Goal: Task Accomplishment & Management: Complete application form

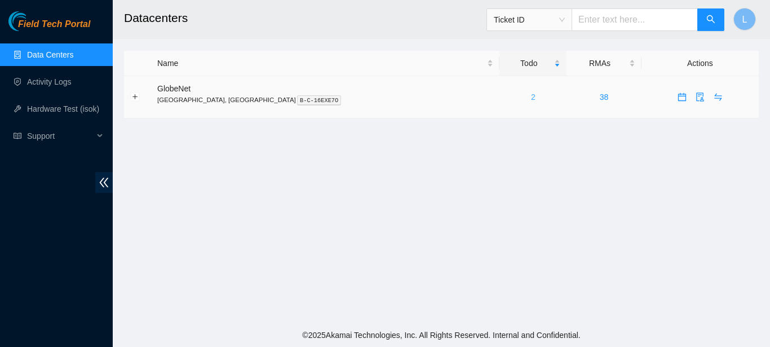
click at [531, 96] on link "2" at bounding box center [533, 96] width 5 height 9
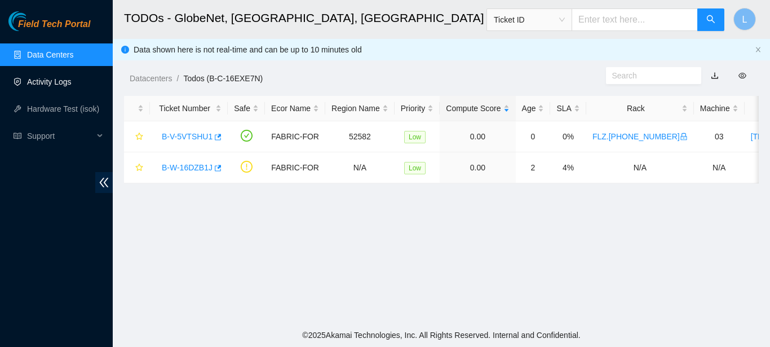
click at [72, 81] on link "Activity Logs" at bounding box center [49, 81] width 45 height 9
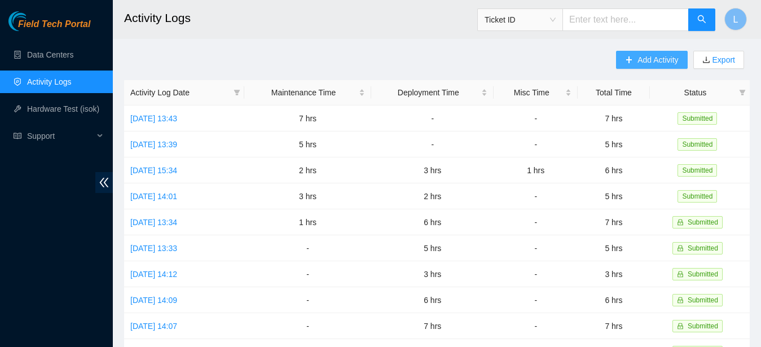
click at [637, 63] on span "Add Activity" at bounding box center [657, 60] width 41 height 12
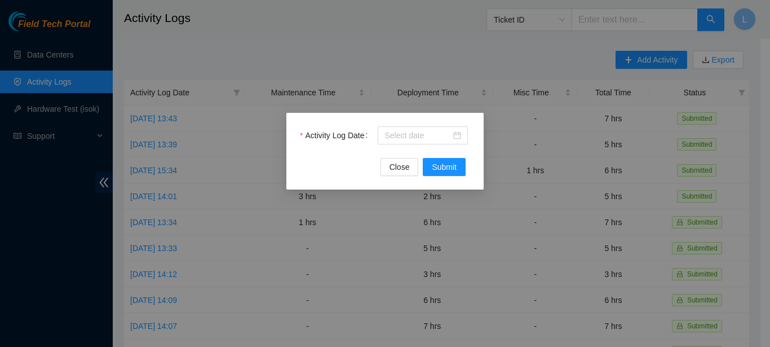
click at [510, 44] on div "Activity Log Date Close Submit" at bounding box center [385, 173] width 770 height 347
click at [406, 133] on input "Activity Log Date" at bounding box center [418, 135] width 67 height 12
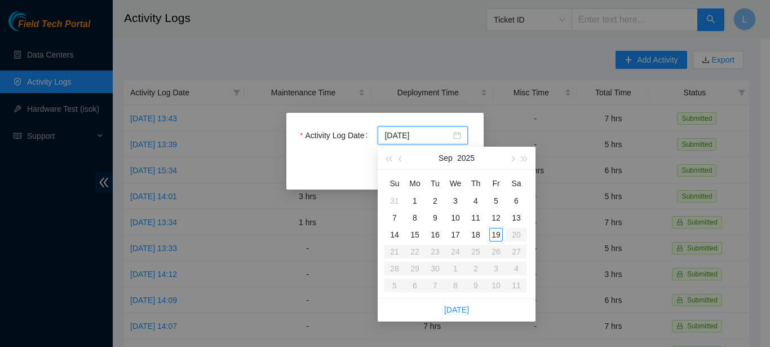
type input "[DATE]"
click at [499, 232] on div "19" at bounding box center [496, 235] width 14 height 14
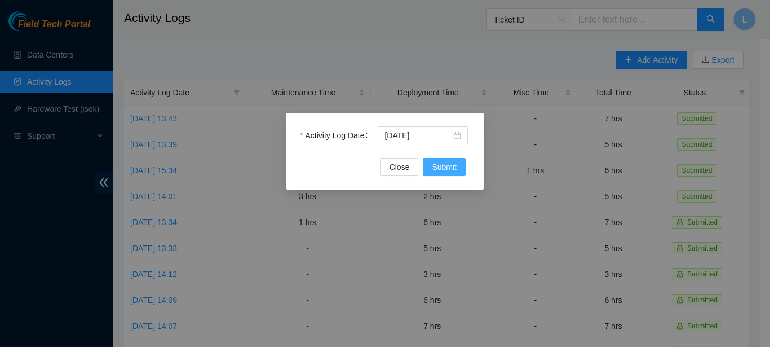
click at [453, 169] on span "Submit" at bounding box center [444, 167] width 25 height 12
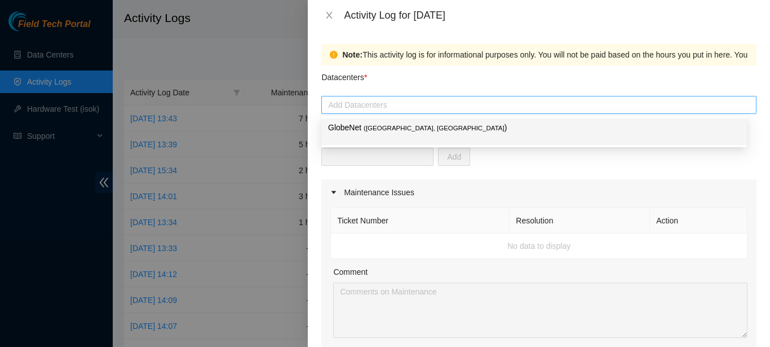
click at [477, 107] on div at bounding box center [539, 105] width 430 height 14
click at [470, 127] on p "GlobeNet ( [GEOGRAPHIC_DATA], [GEOGRAPHIC_DATA] )" at bounding box center [534, 127] width 412 height 13
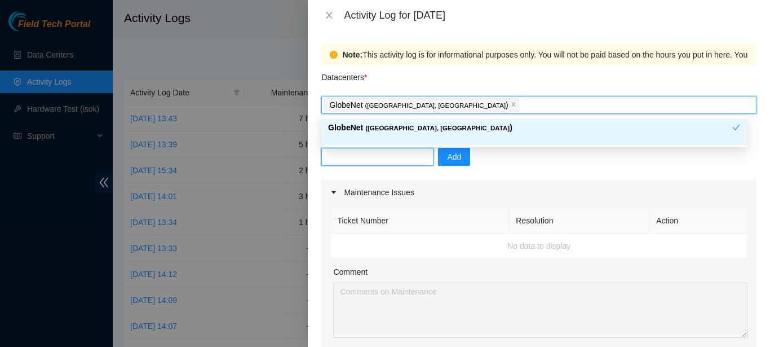
click at [395, 165] on input "text" at bounding box center [377, 157] width 112 height 18
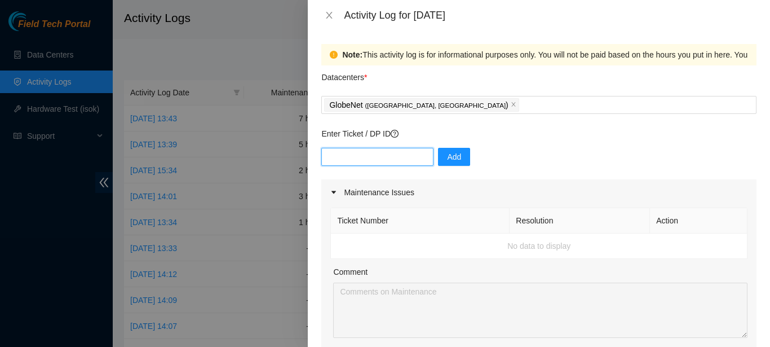
paste input "B-W-16DZB1J"
type input "B-W-16DZB1J"
click at [455, 160] on button "Add" at bounding box center [454, 157] width 32 height 18
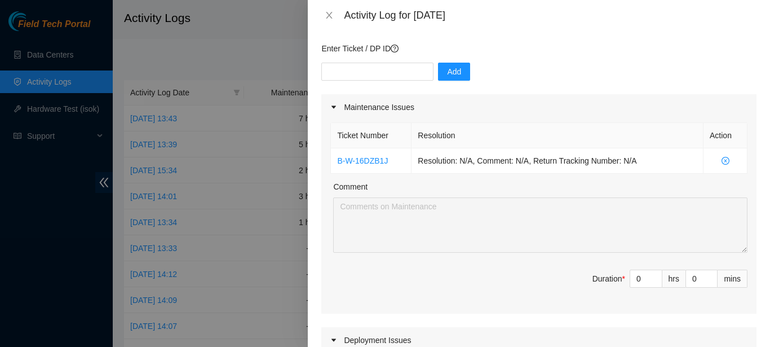
scroll to position [95, 0]
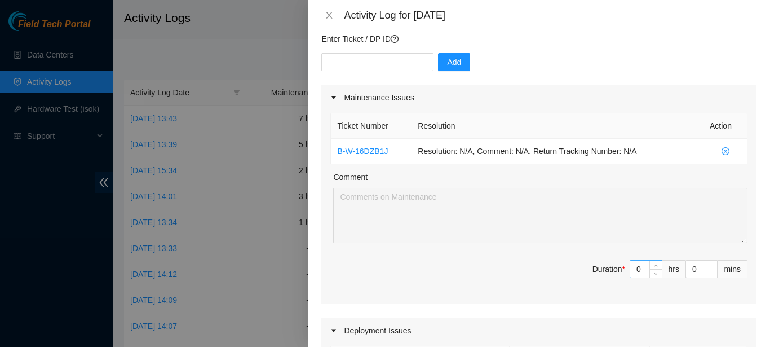
click at [638, 267] on input "0" at bounding box center [646, 269] width 32 height 17
type input "7"
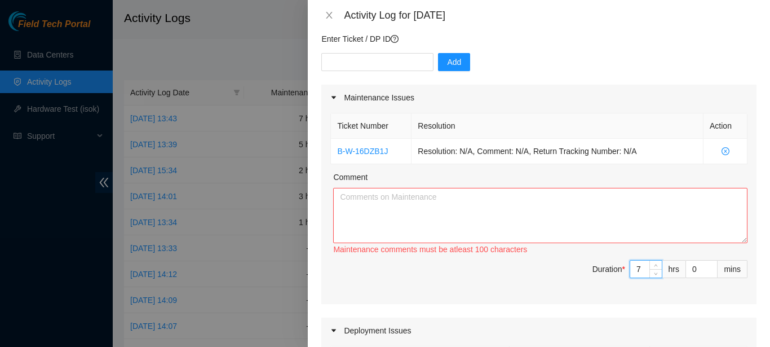
type input "7"
click at [642, 227] on textarea "Comment" at bounding box center [540, 215] width 414 height 55
paste textarea "ASSISTANCE IN LISTING AND CHECKING FOR INVENTORY OF EQUIPMENT AND CABLES THAT A…"
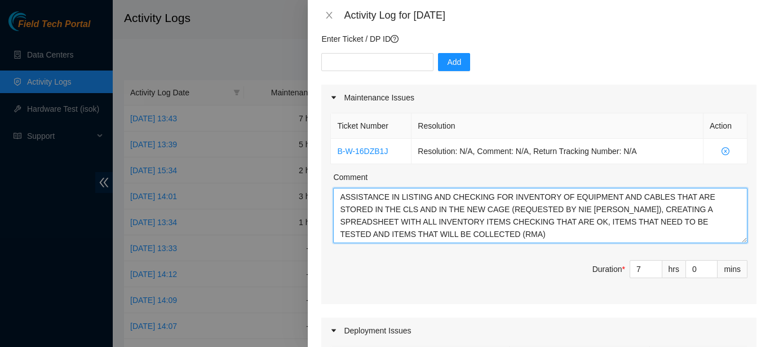
type textarea "ASSISTANCE IN LISTING AND CHECKING FOR INVENTORY OF EQUIPMENT AND CABLES THAT A…"
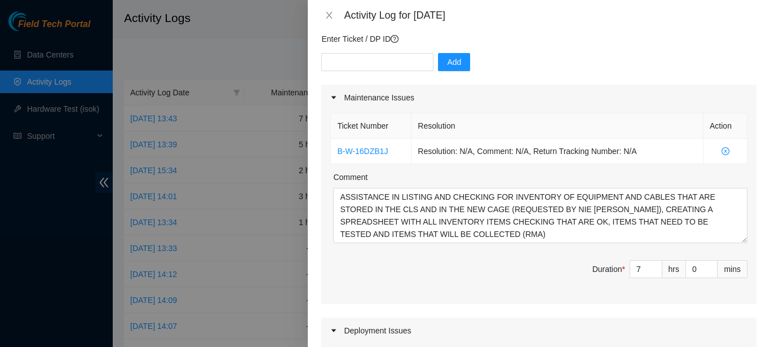
click at [467, 272] on span "Duration * 7 hrs 0 mins" at bounding box center [538, 276] width 417 height 32
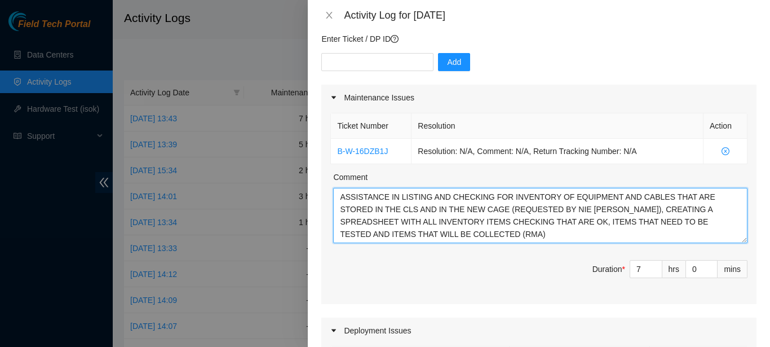
click at [641, 232] on textarea "ASSISTANCE IN LISTING AND CHECKING FOR INVENTORY OF EQUIPMENT AND CABLES THAT A…" at bounding box center [540, 215] width 414 height 55
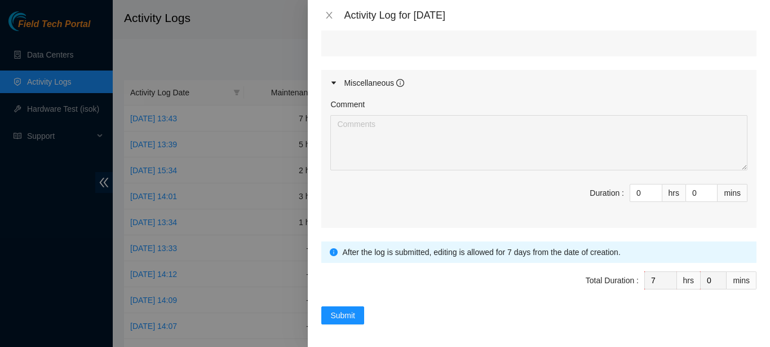
scroll to position [579, 0]
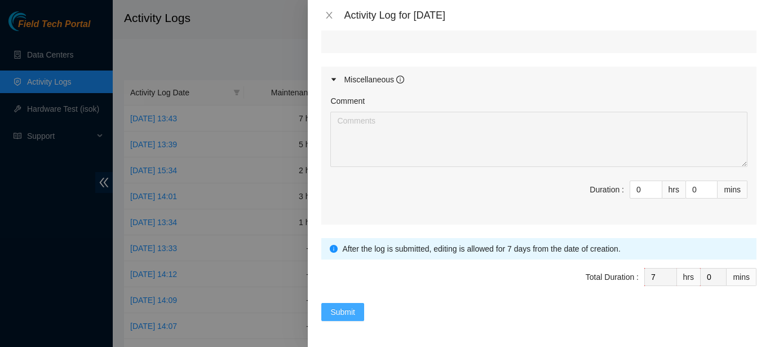
click at [348, 307] on span "Submit" at bounding box center [342, 312] width 25 height 12
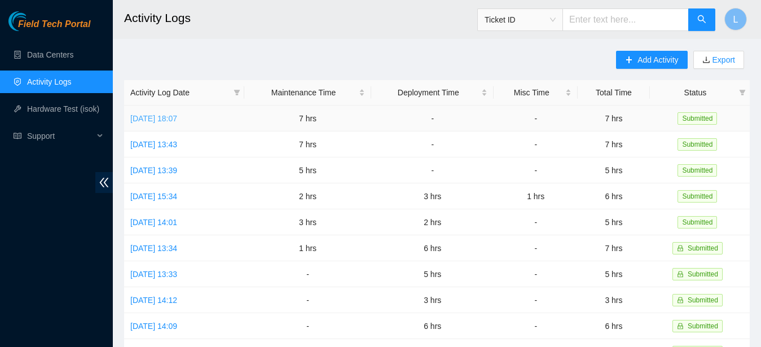
click at [167, 118] on link "[DATE] 18:07" at bounding box center [153, 118] width 47 height 9
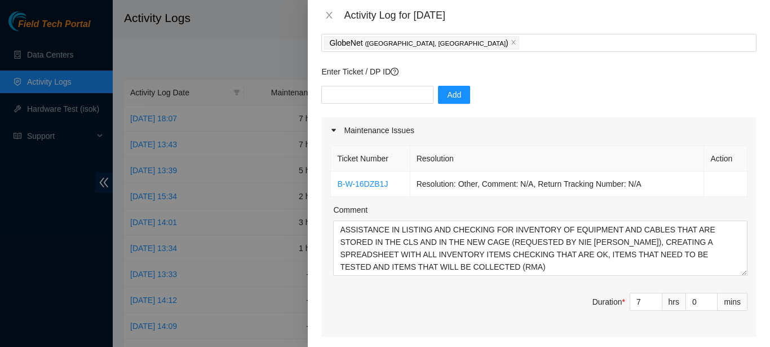
scroll to position [64, 0]
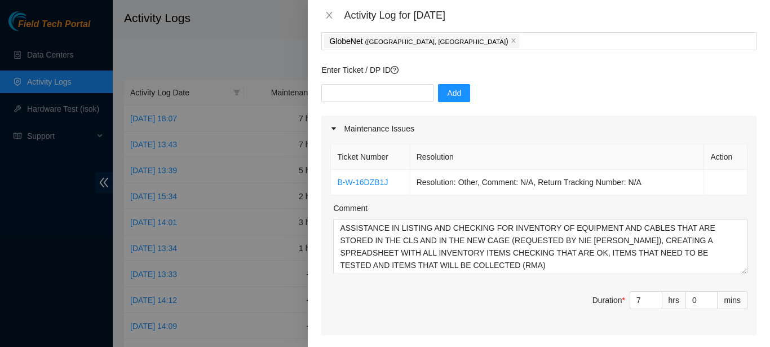
click at [297, 186] on div at bounding box center [385, 173] width 770 height 347
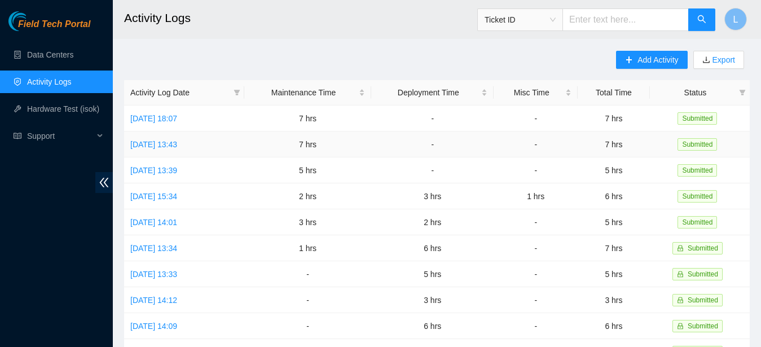
click at [177, 141] on link "[DATE] 13:43" at bounding box center [153, 144] width 47 height 9
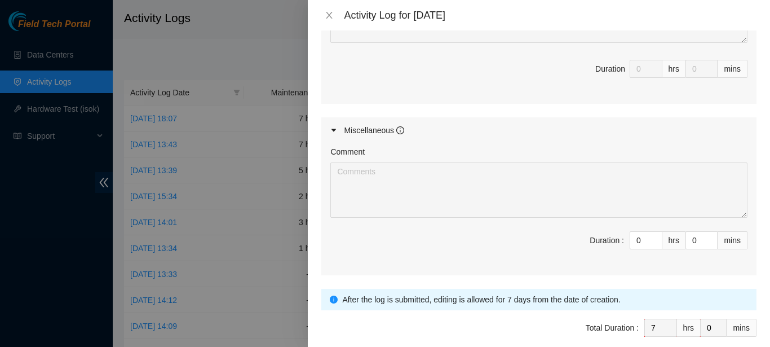
scroll to position [563, 0]
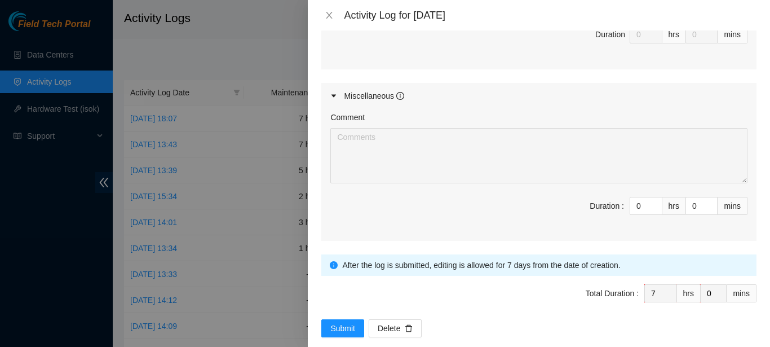
click at [280, 142] on div at bounding box center [385, 173] width 770 height 347
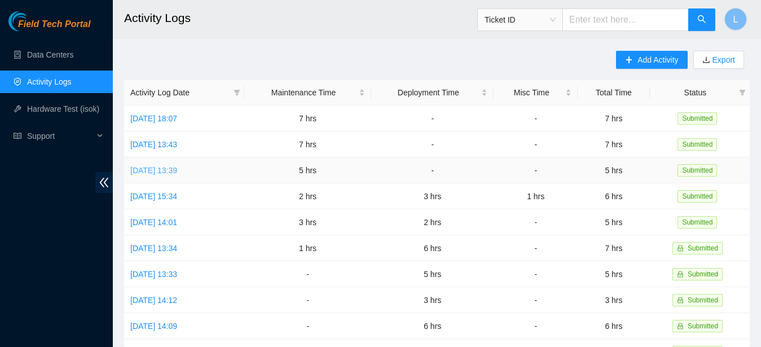
click at [177, 167] on link "[DATE] 13:39" at bounding box center [153, 170] width 47 height 9
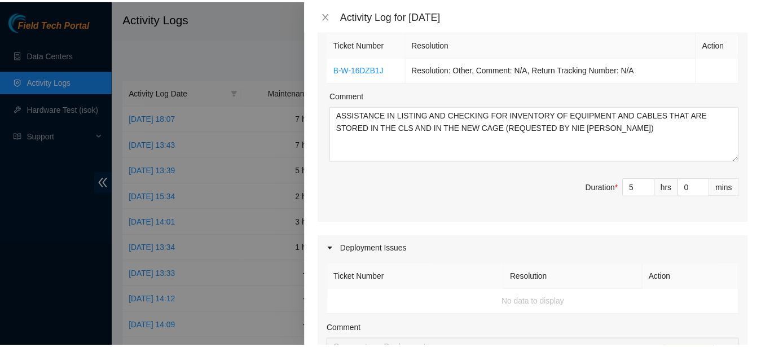
scroll to position [0, 0]
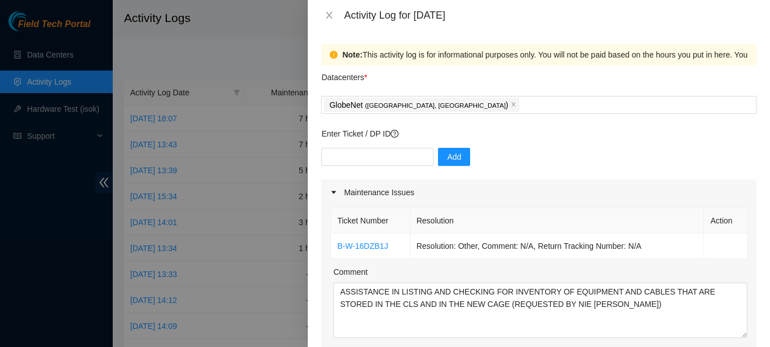
click at [239, 190] on div at bounding box center [385, 173] width 770 height 347
